Goal: Task Accomplishment & Management: Use online tool/utility

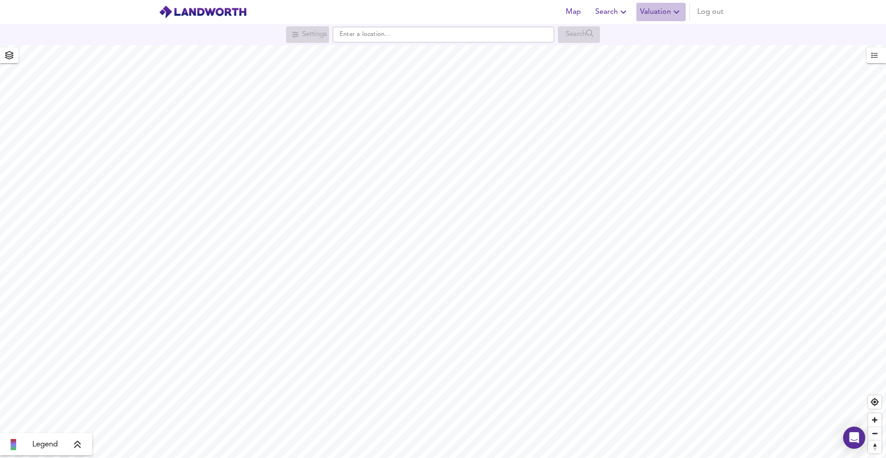
drag, startPoint x: 644, startPoint y: 16, endPoint x: 640, endPoint y: 20, distance: 6.2
click at [644, 16] on span "Valuation" at bounding box center [661, 12] width 42 height 13
click at [595, 26] on li "New Valuation Report" at bounding box center [627, 33] width 110 height 17
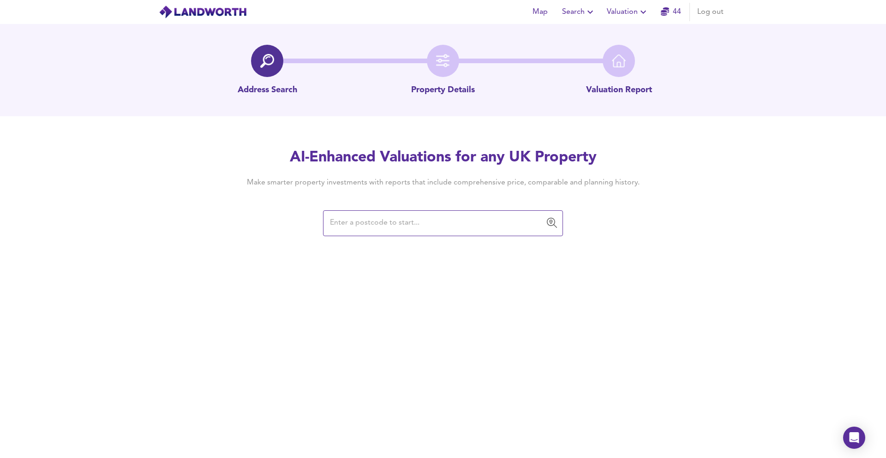
paste input "MK18 1JZ"
type input "MK18 1JZ"
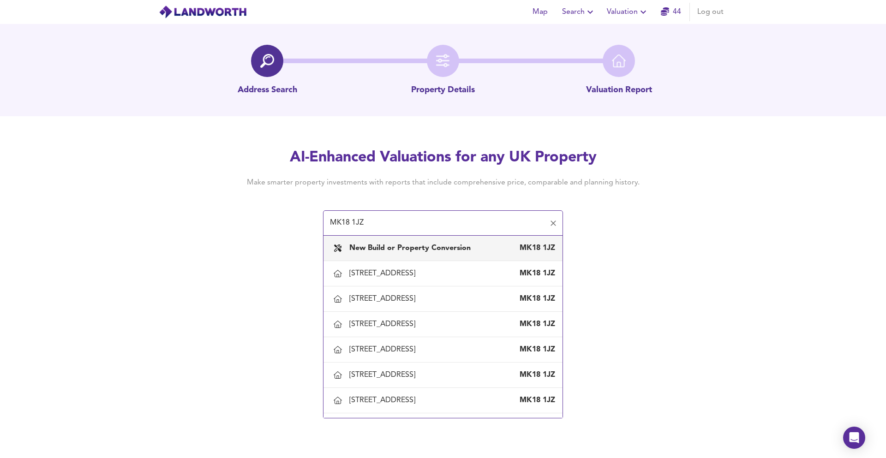
scroll to position [0, 0]
click at [417, 246] on b "New Build or Property Conversion" at bounding box center [409, 247] width 121 height 7
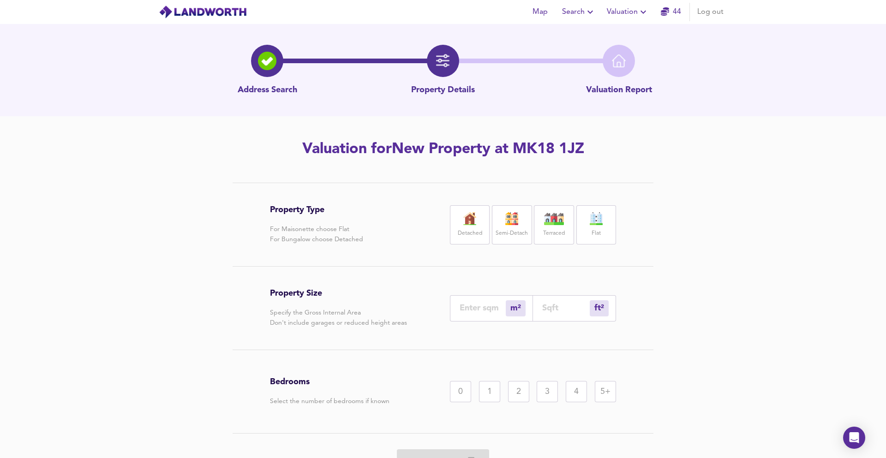
click at [500, 232] on label "Semi-Detach" at bounding box center [511, 234] width 32 height 12
click at [550, 314] on div "ft² sqft" at bounding box center [574, 308] width 83 height 26
click at [547, 309] on input "number" at bounding box center [566, 308] width 48 height 10
click at [576, 305] on input "number" at bounding box center [566, 308] width 48 height 10
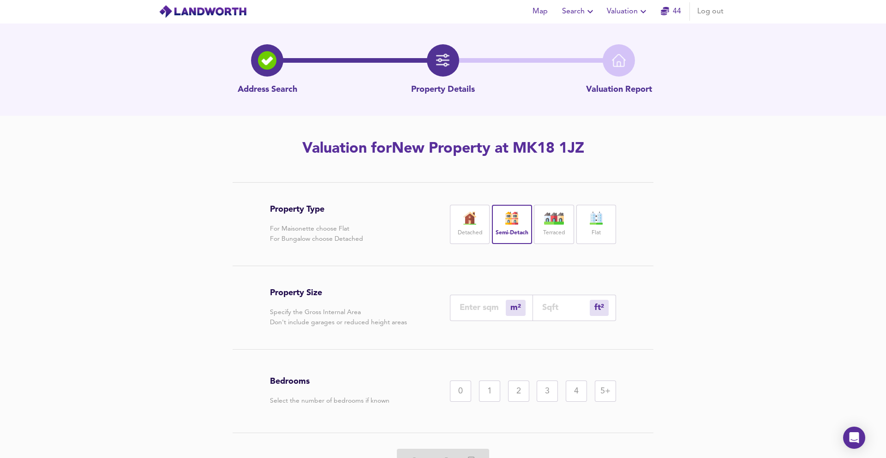
click at [569, 307] on input "number" at bounding box center [566, 308] width 48 height 10
type input "1"
type input "7"
type input "71"
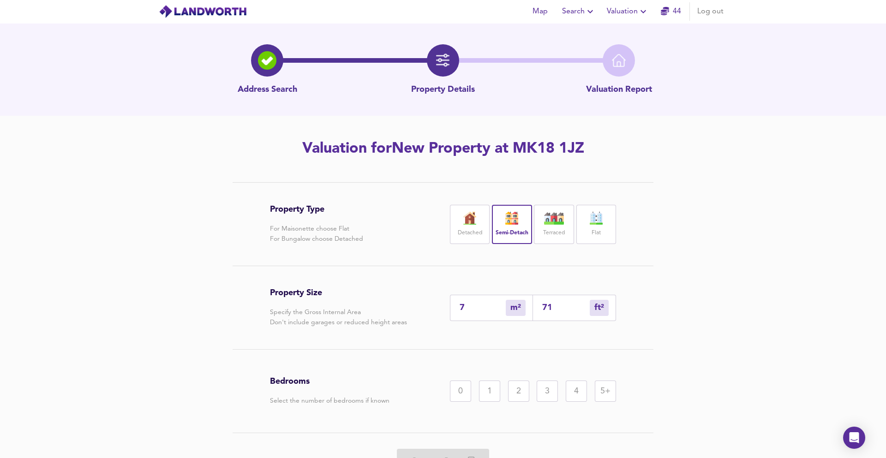
type input "66"
type input "710"
click at [512, 387] on div "2" at bounding box center [518, 391] width 21 height 21
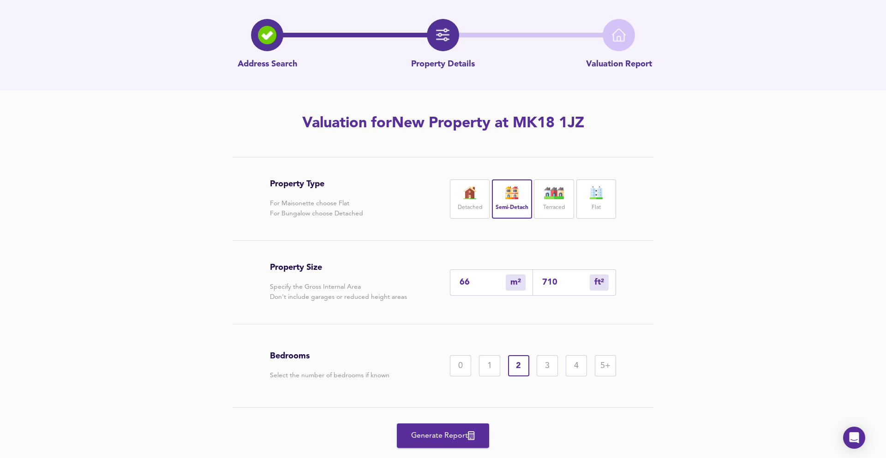
scroll to position [50, 0]
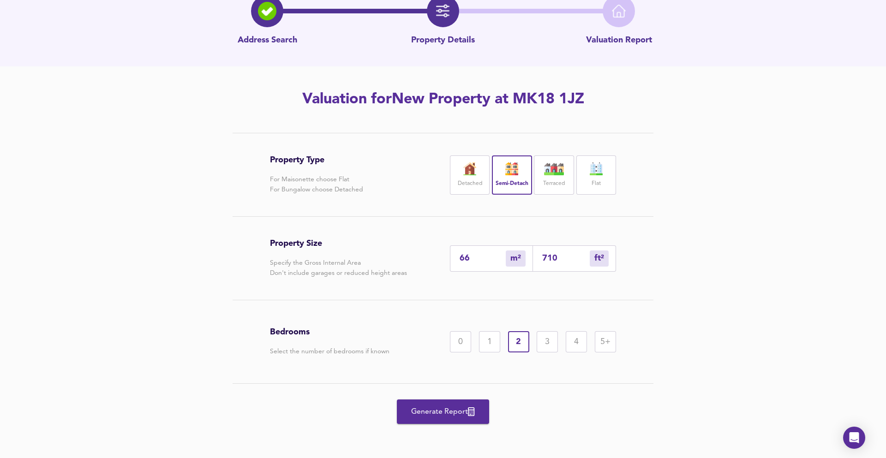
click at [460, 396] on div "Generate Report" at bounding box center [443, 412] width 346 height 56
click at [457, 400] on button "Generate Report" at bounding box center [443, 411] width 92 height 24
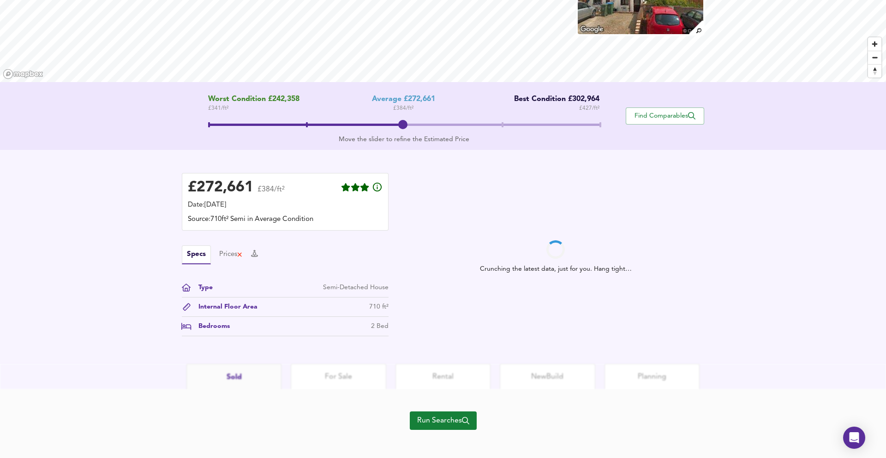
scroll to position [110, 0]
